Goal: Communication & Community: Ask a question

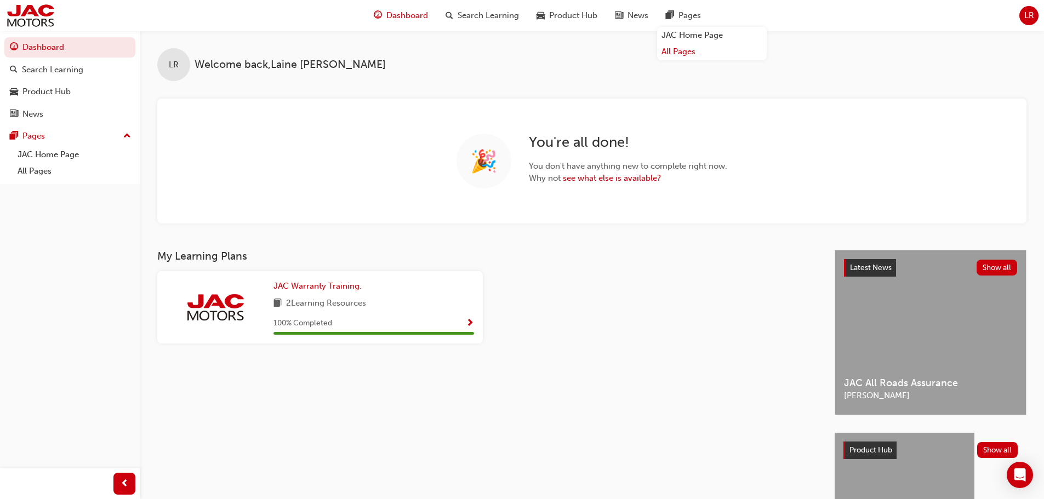
click at [683, 53] on link "All Pages" at bounding box center [712, 51] width 110 height 17
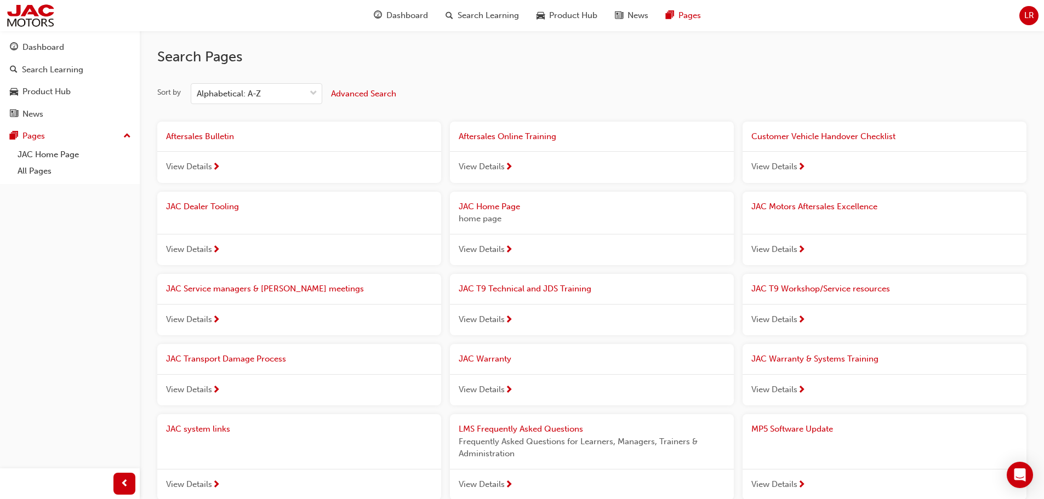
click at [797, 316] on span "View Details" at bounding box center [775, 320] width 46 height 13
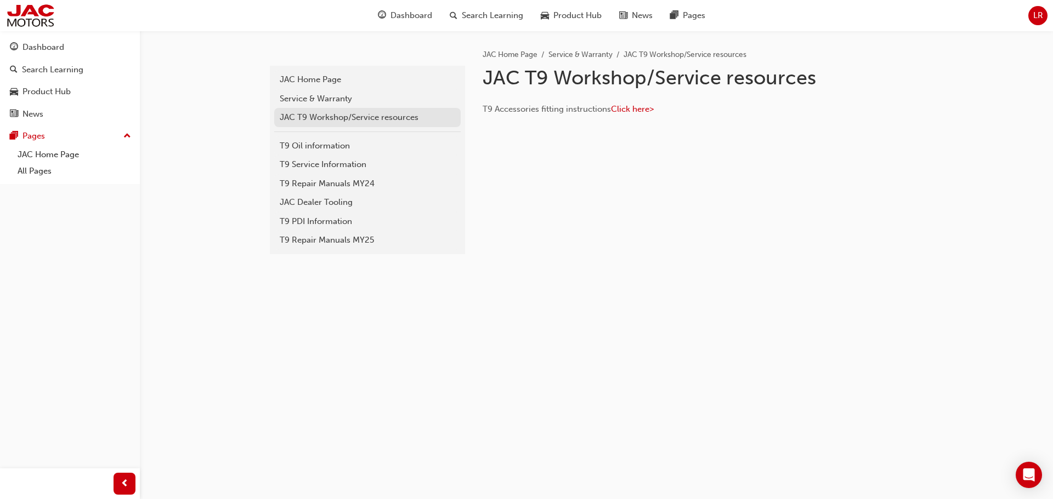
click at [326, 118] on div "JAC T9 Workshop/Service resources" at bounding box center [367, 117] width 175 height 13
click at [316, 118] on div "JAC T9 Workshop/Service resources" at bounding box center [367, 117] width 175 height 13
click at [332, 118] on div "JAC T9 Workshop/Service resources" at bounding box center [367, 117] width 175 height 13
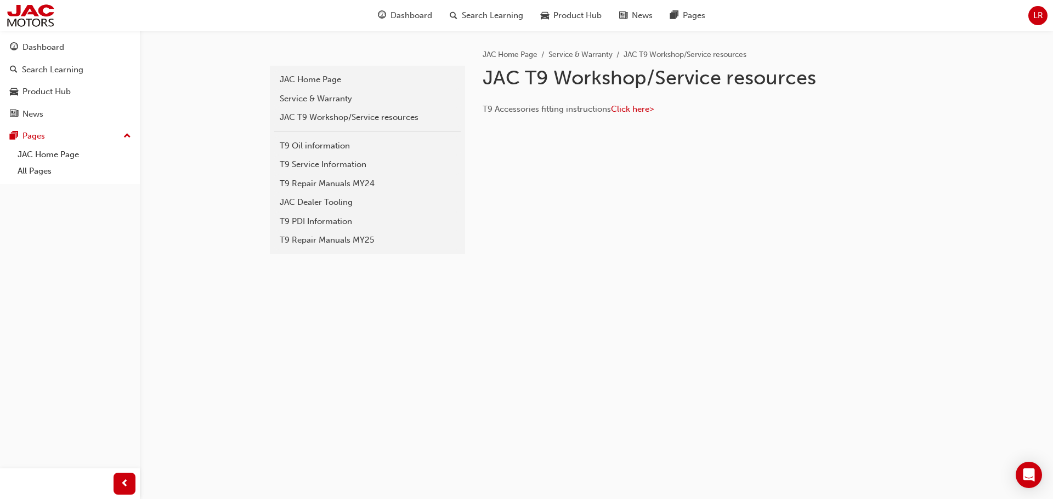
click at [332, 118] on div "JAC T9 Workshop/Service resources" at bounding box center [367, 117] width 175 height 13
click at [73, 39] on link "Dashboard" at bounding box center [69, 47] width 131 height 20
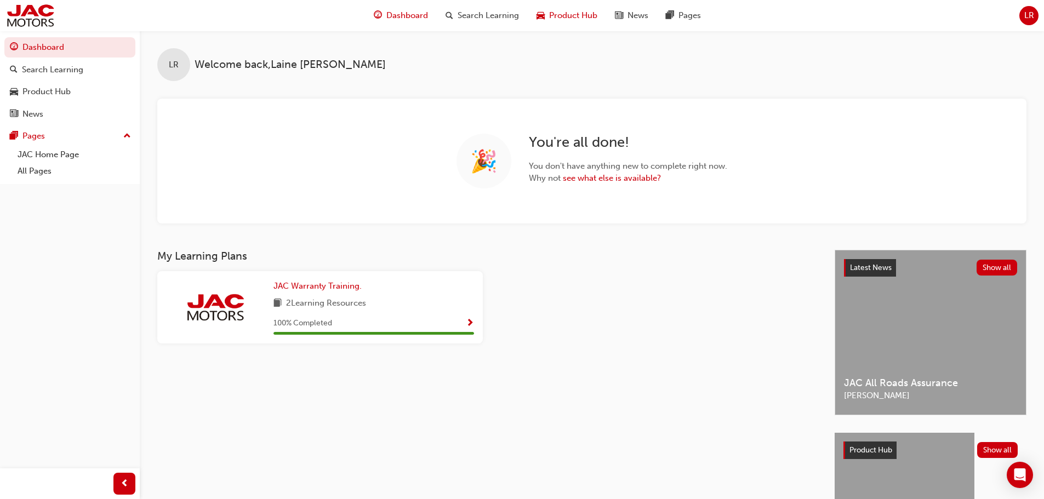
click at [577, 16] on span "Product Hub" at bounding box center [573, 15] width 48 height 13
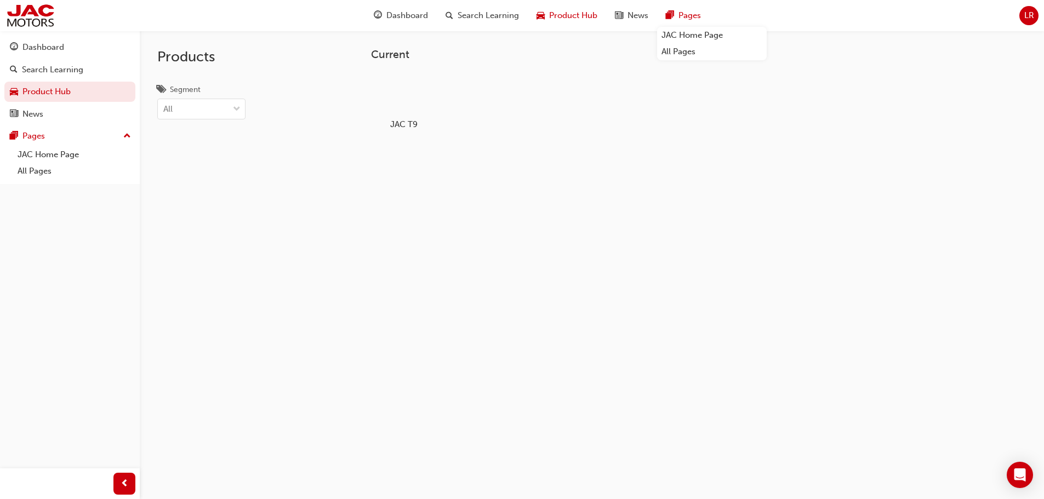
drag, startPoint x: 653, startPoint y: 16, endPoint x: 683, endPoint y: 16, distance: 30.2
click at [683, 16] on span "Pages" at bounding box center [690, 15] width 22 height 13
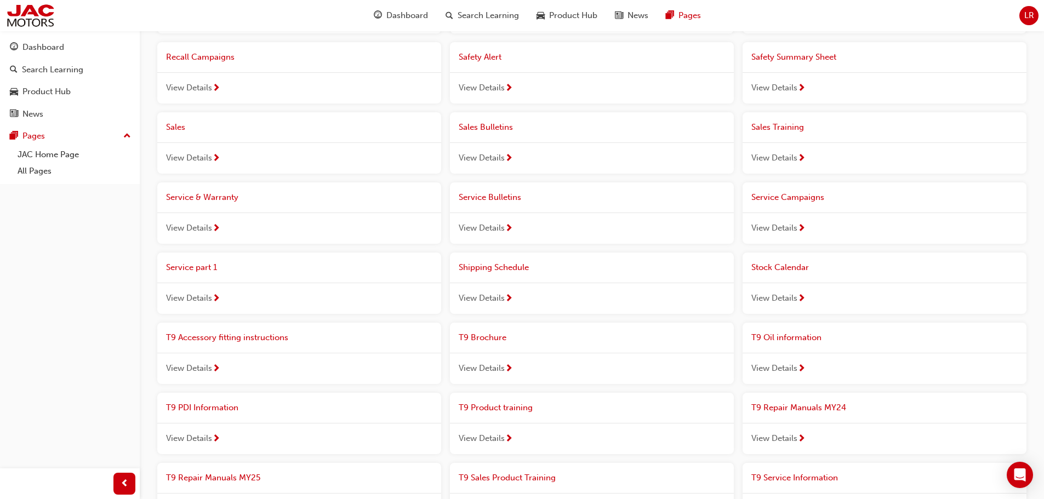
scroll to position [603, 0]
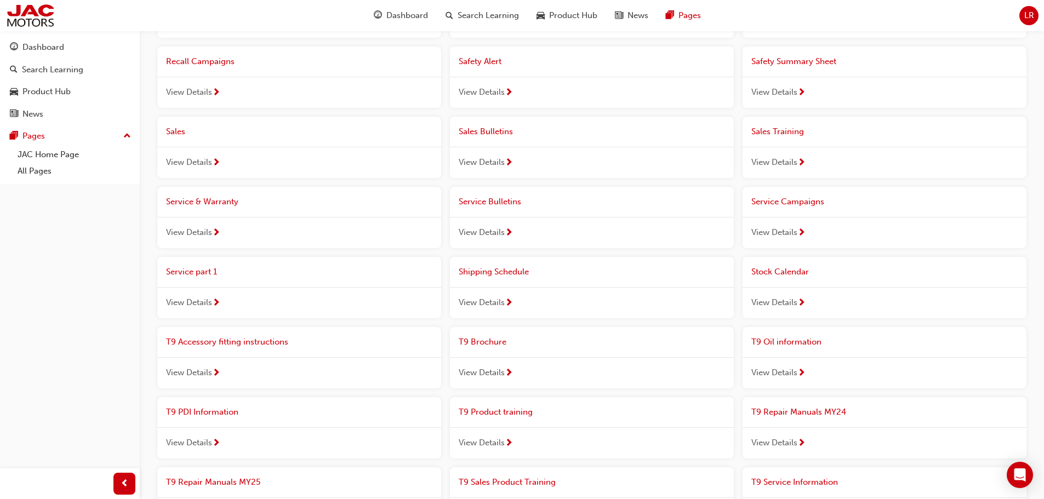
click at [221, 236] on div "View Details" at bounding box center [299, 233] width 284 height 32
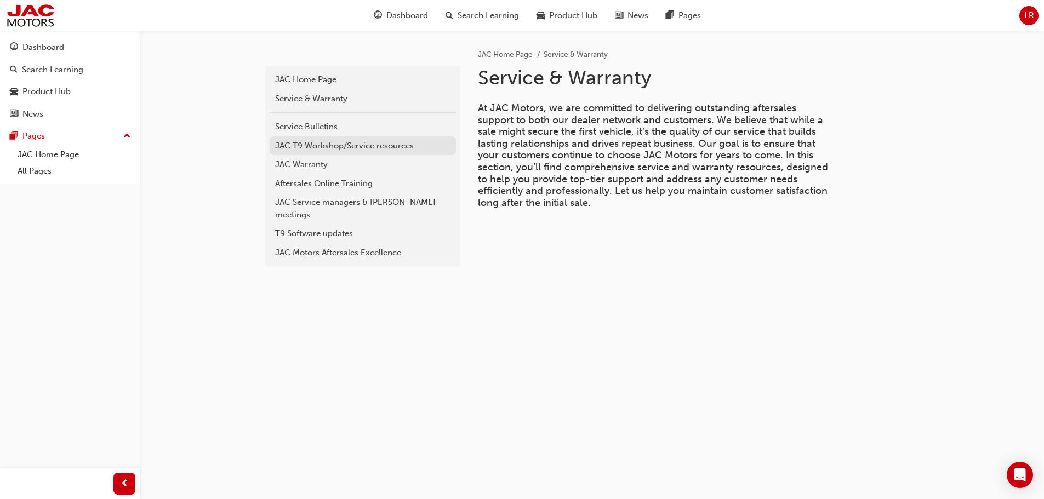
click at [338, 141] on div "JAC T9 Workshop/Service resources" at bounding box center [362, 146] width 175 height 13
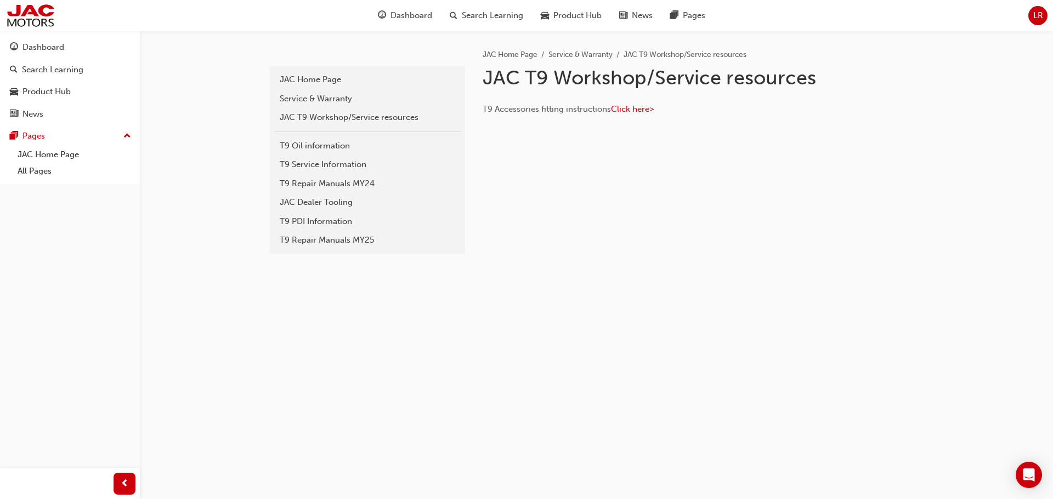
click at [628, 101] on div "T9 Accessories fitting instructions Click here>" at bounding box center [694, 106] width 425 height 25
click at [630, 109] on span "Click here>" at bounding box center [632, 109] width 43 height 10
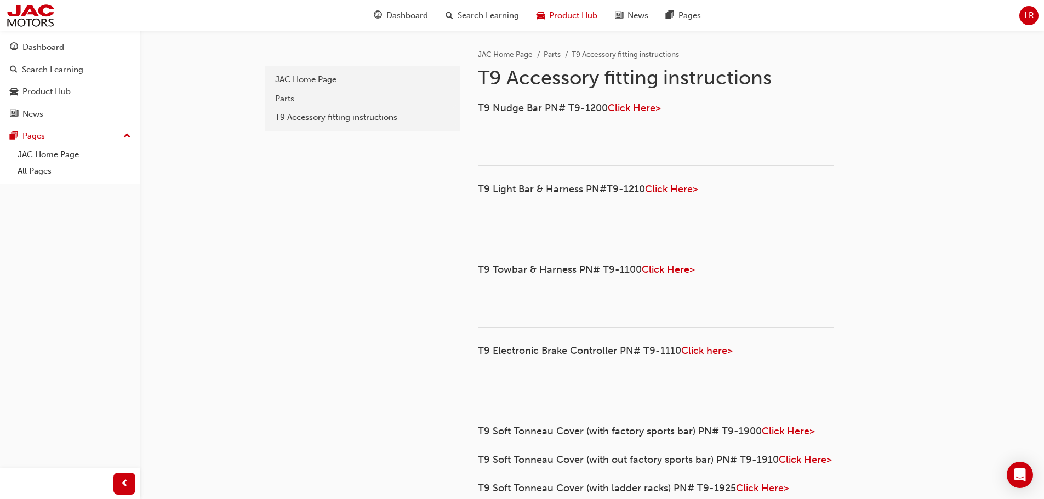
click at [549, 15] on span "Product Hub" at bounding box center [573, 15] width 48 height 13
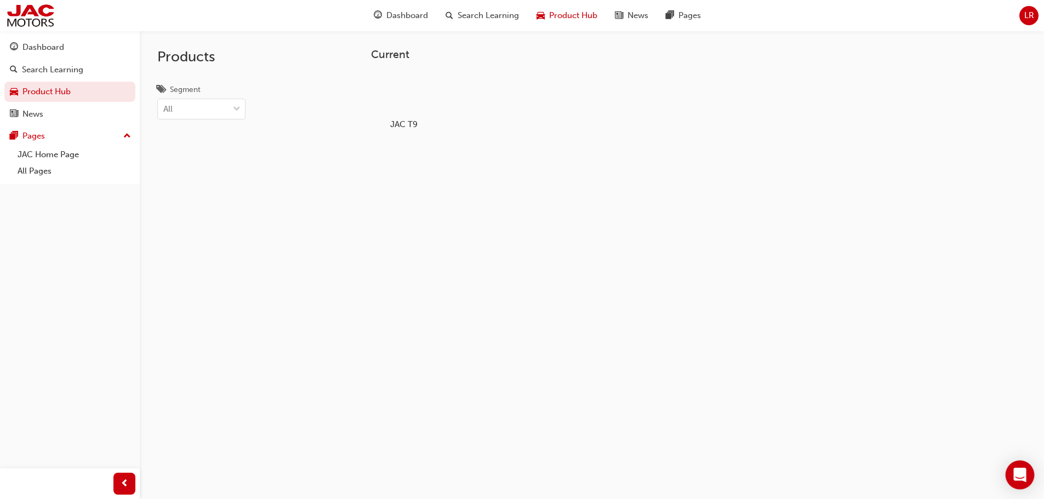
click at [1019, 467] on div "Open Intercom Messenger" at bounding box center [1020, 475] width 29 height 29
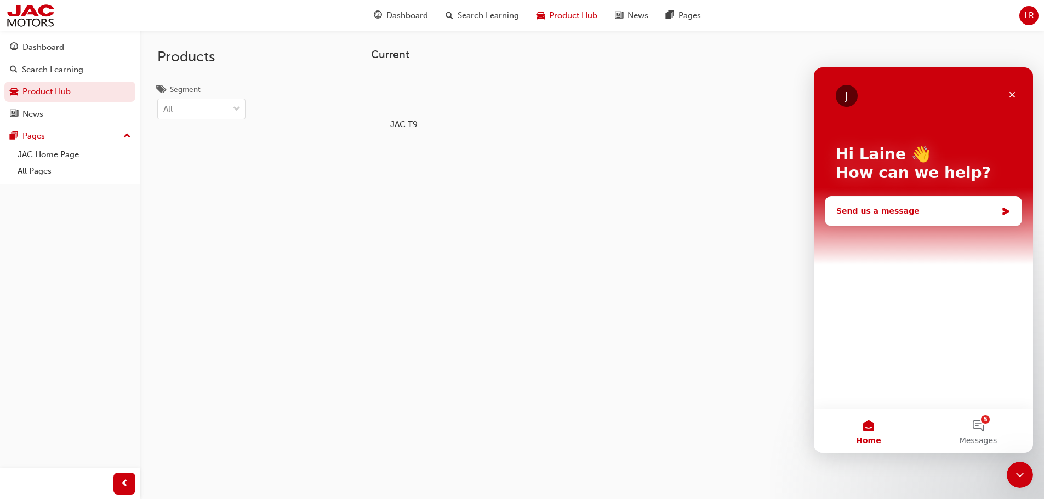
click at [856, 214] on div "Send us a message" at bounding box center [917, 212] width 161 height 12
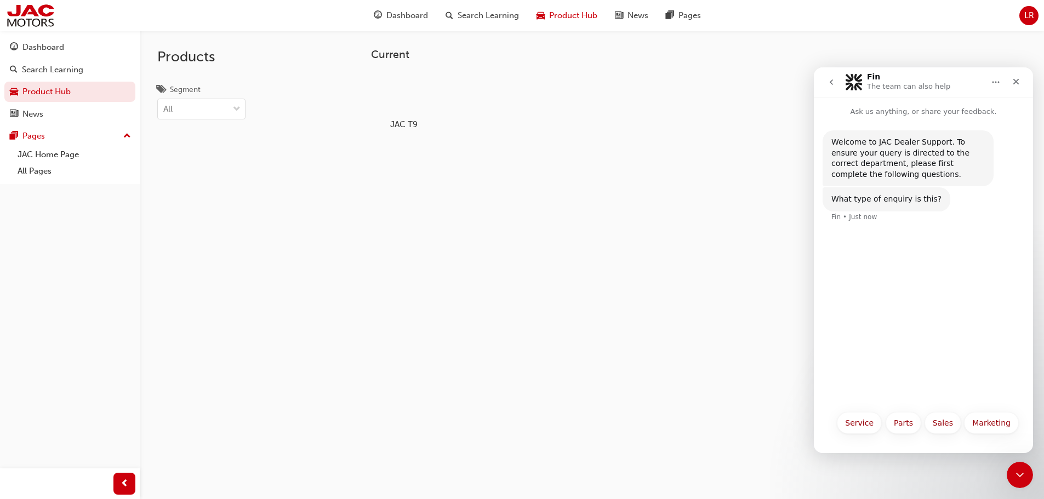
click at [852, 201] on div "What type of enquiry is this?" at bounding box center [887, 199] width 110 height 11
click at [860, 269] on div "Welcome to JAC Dealer Support. To ensure your query is directed to the correct …" at bounding box center [923, 261] width 219 height 288
click at [867, 263] on div "Welcome to JAC Dealer Support. To ensure your query is directed to the correct …" at bounding box center [923, 261] width 219 height 288
click at [929, 197] on div "What type of enquiry is this? Fin • Just now" at bounding box center [887, 199] width 128 height 24
click at [872, 427] on button "Service" at bounding box center [859, 423] width 45 height 22
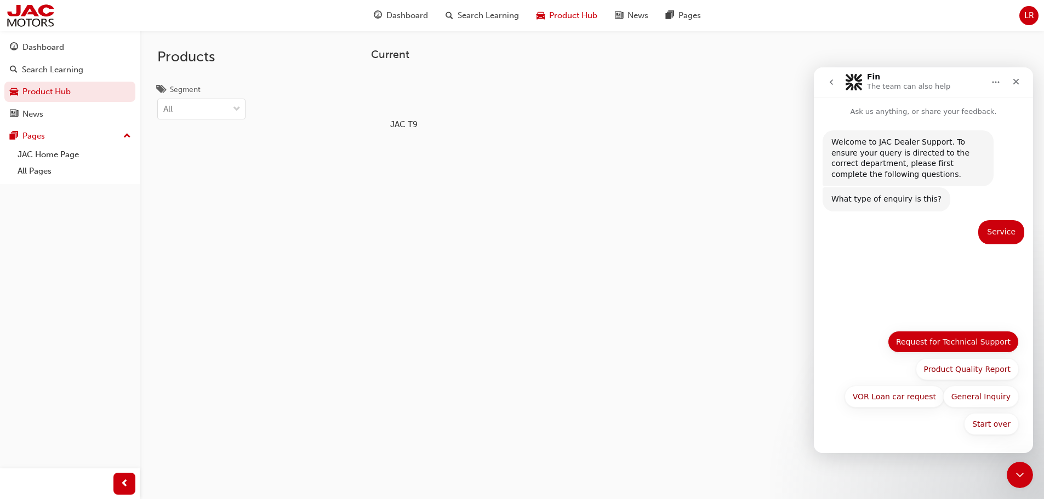
click at [953, 343] on button "Request for Technical Support" at bounding box center [953, 342] width 131 height 22
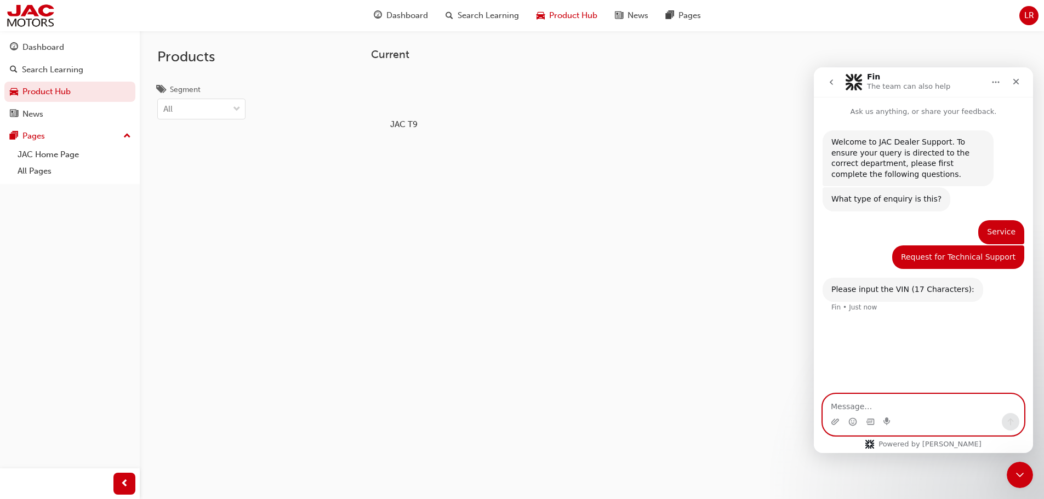
drag, startPoint x: 902, startPoint y: 415, endPoint x: 968, endPoint y: 405, distance: 66.5
click at [968, 405] on textarea "Message…" at bounding box center [923, 404] width 201 height 19
paste textarea "LJ11PABE6RC044350"
type textarea "LJ11PABE6RC044350"
click at [1018, 425] on button "Send a message…" at bounding box center [1011, 422] width 18 height 18
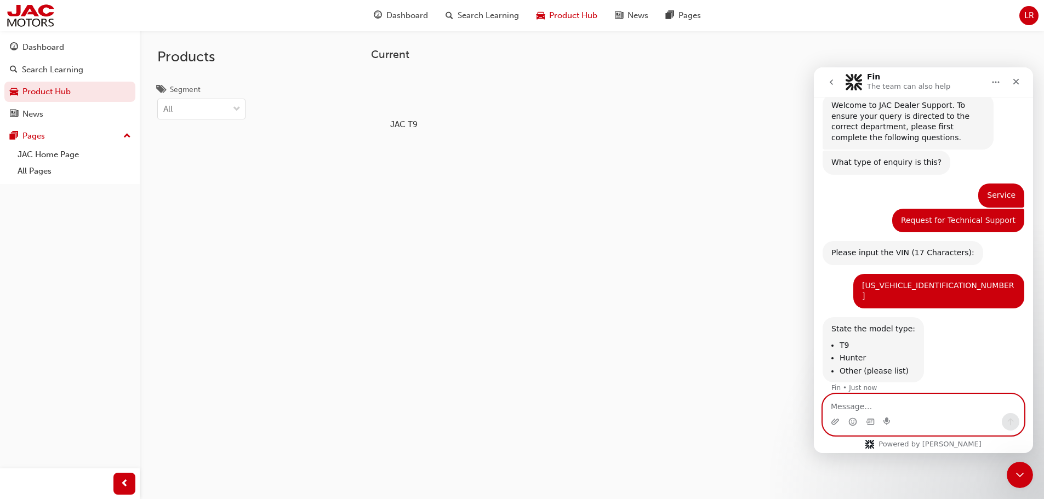
scroll to position [37, 0]
type textarea "T9"
click at [1010, 417] on button "Send a message…" at bounding box center [1011, 422] width 18 height 18
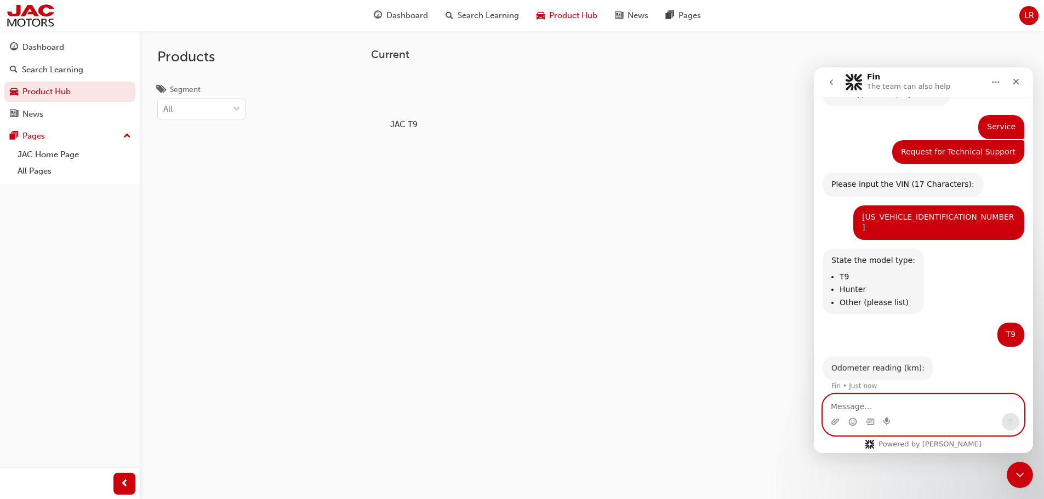
scroll to position [103, 0]
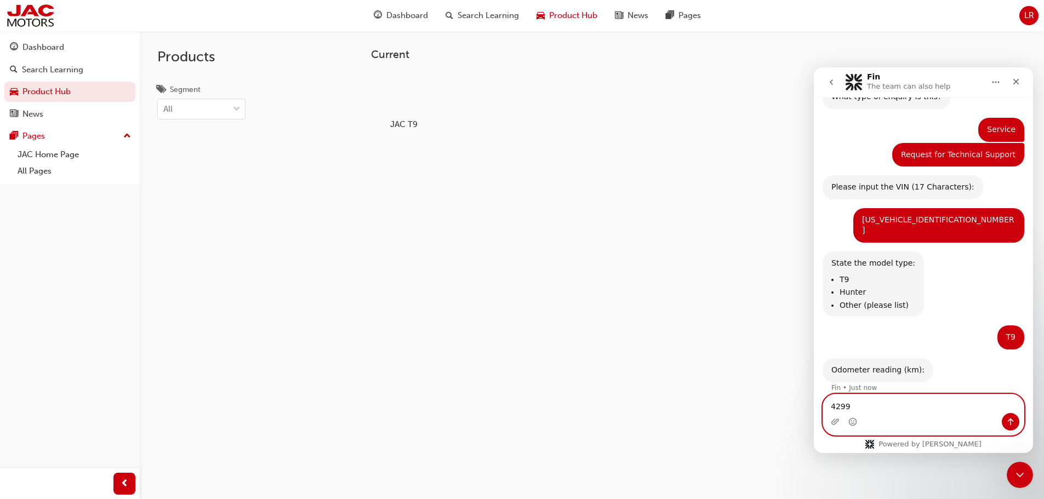
type textarea "4299"
click at [1008, 420] on icon "Send a message…" at bounding box center [1011, 422] width 9 height 9
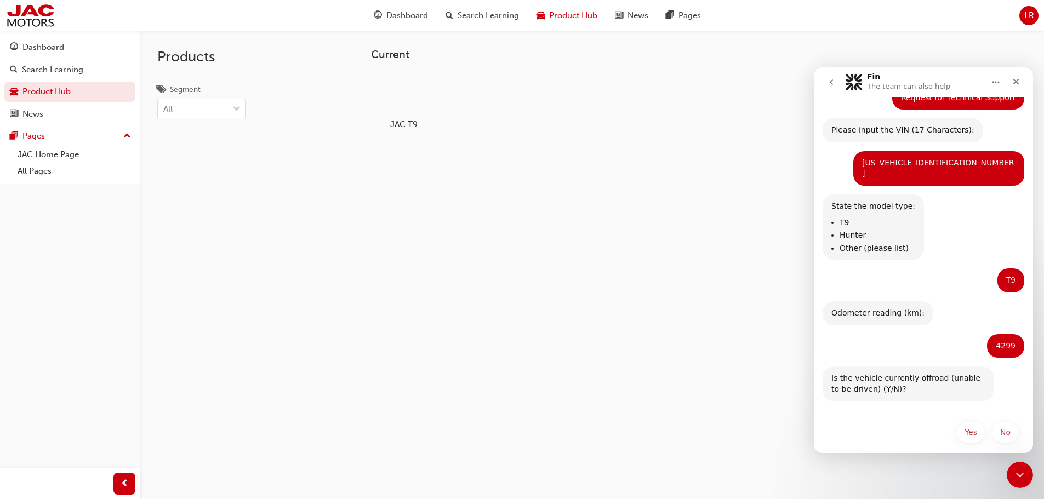
scroll to position [158, 0]
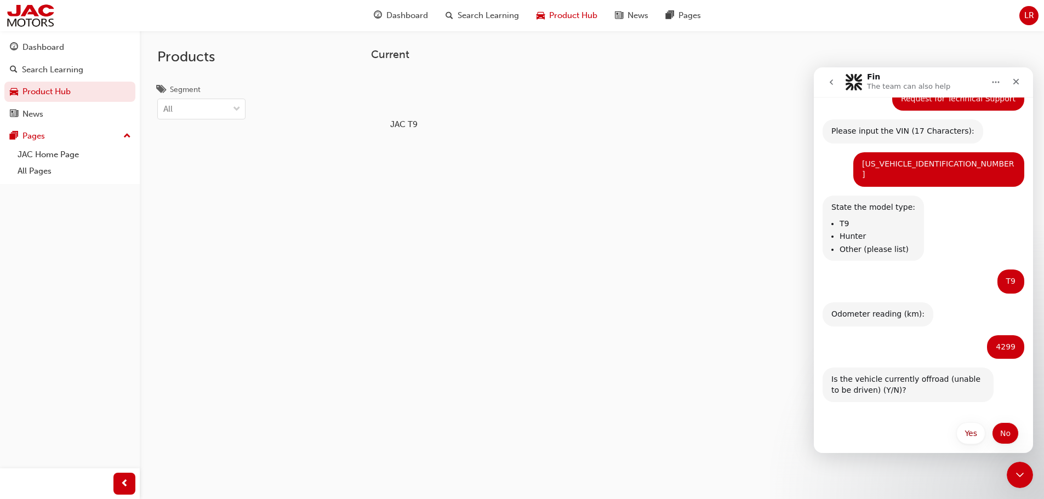
click at [1008, 423] on button "No" at bounding box center [1005, 434] width 27 height 22
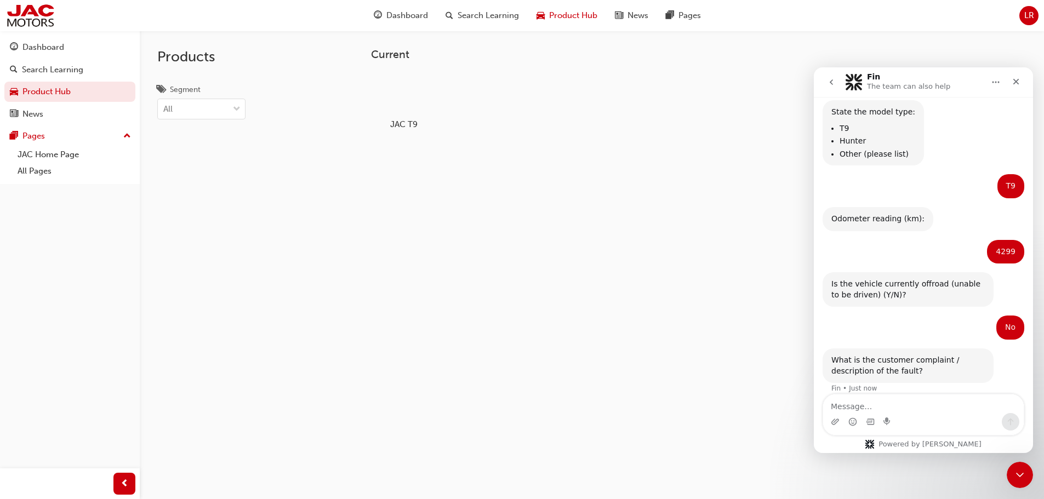
scroll to position [255, 0]
type textarea "this is needed for a warranty claim"
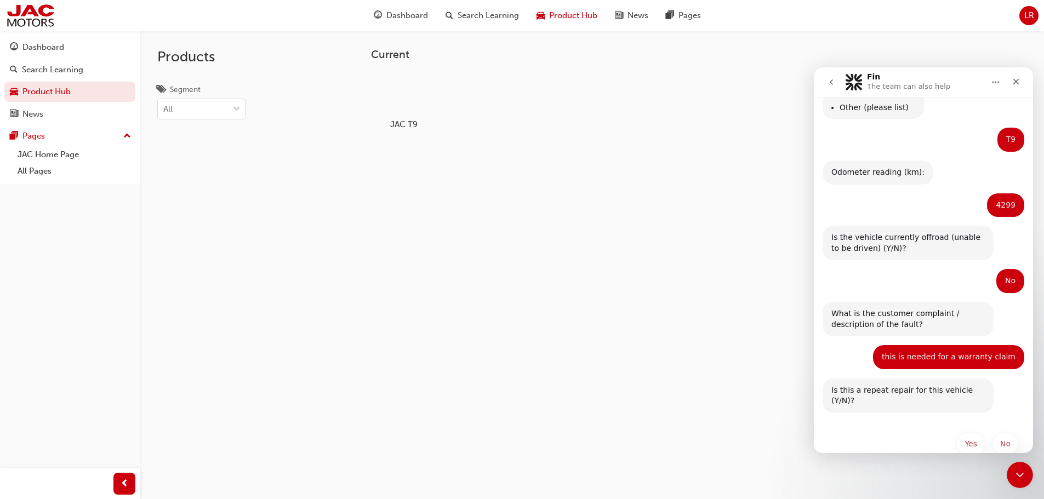
scroll to position [300, 0]
click at [997, 434] on button "No" at bounding box center [1005, 445] width 27 height 22
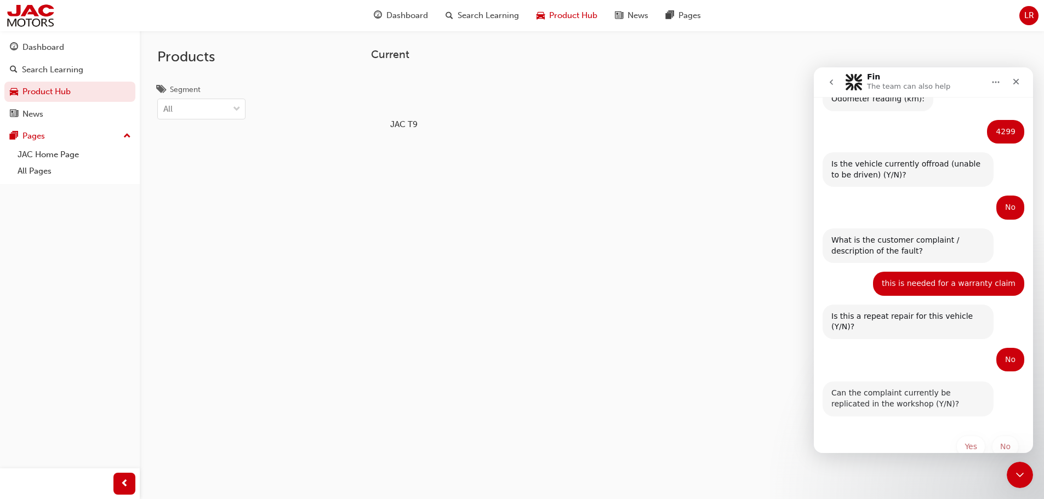
scroll to position [376, 0]
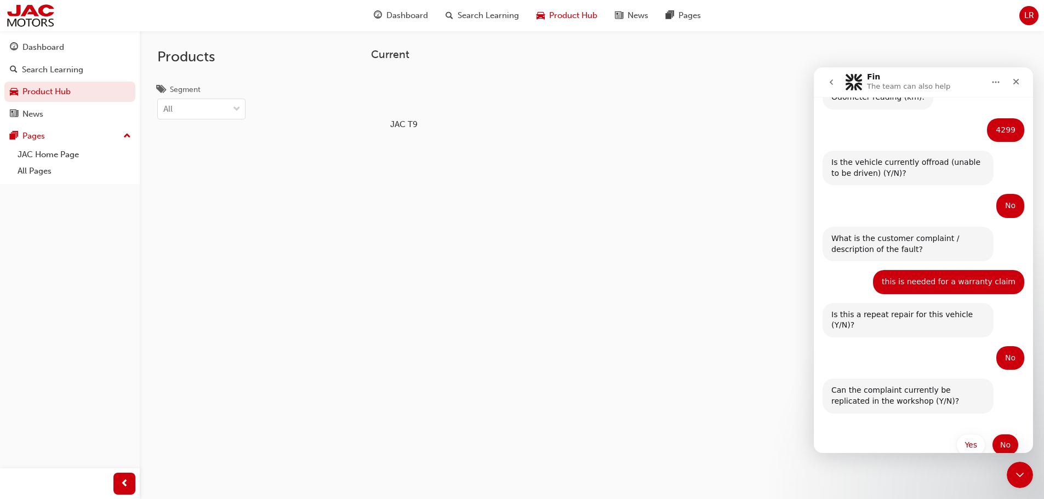
click at [992, 434] on button "No" at bounding box center [1005, 445] width 27 height 22
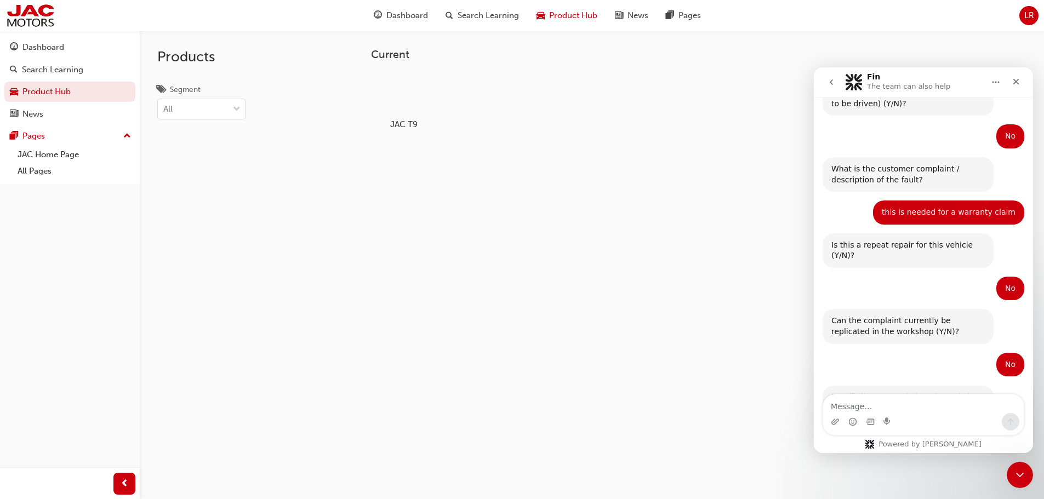
scroll to position [493, 0]
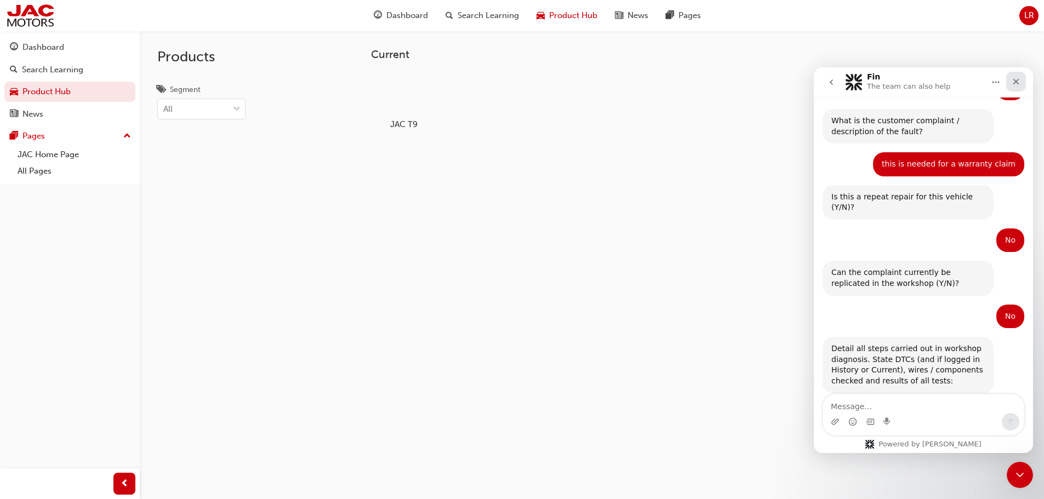
click at [1010, 87] on div "Close" at bounding box center [1017, 82] width 20 height 20
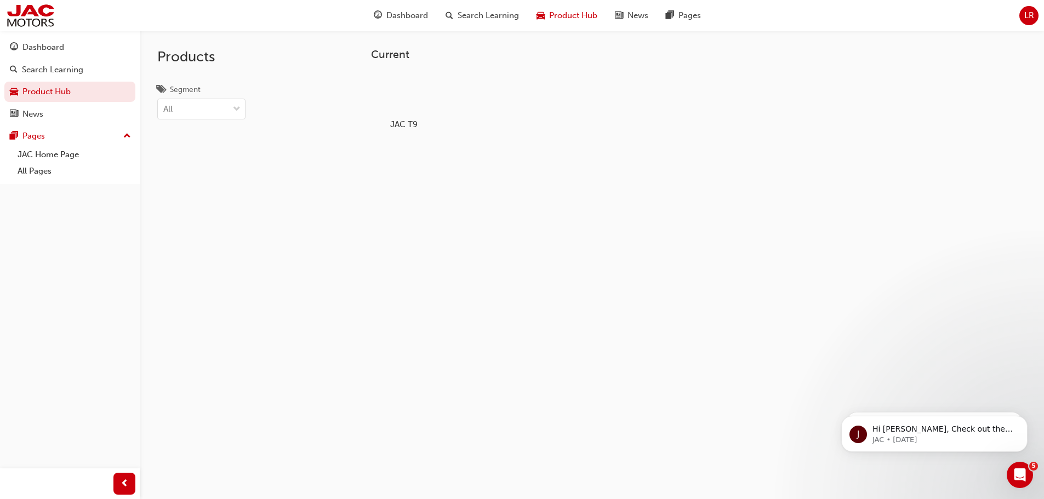
scroll to position [0, 0]
